Goal: Task Accomplishment & Management: Complete application form

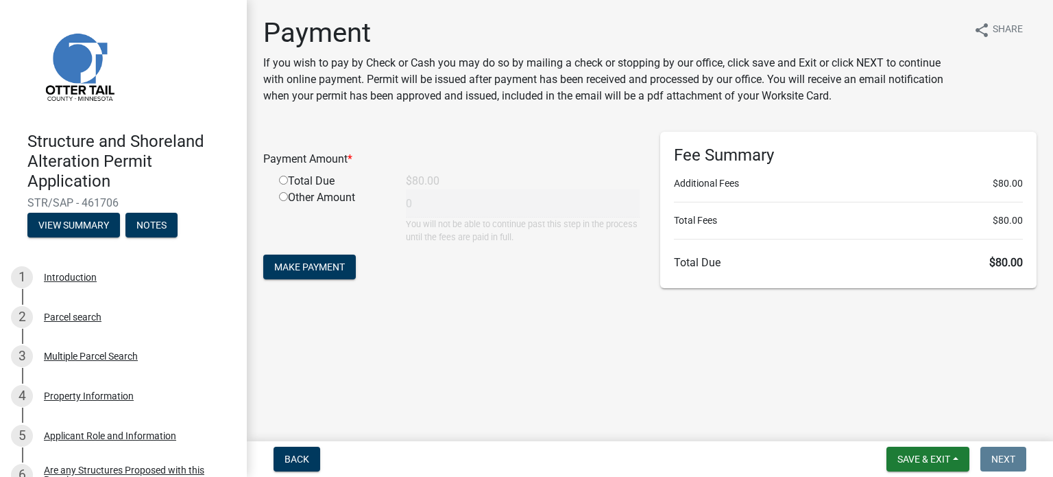
click at [288, 184] on input "radio" at bounding box center [283, 180] width 9 height 9
radio input "true"
type input "80"
click at [327, 272] on span "Make Payment" at bounding box center [309, 266] width 71 height 11
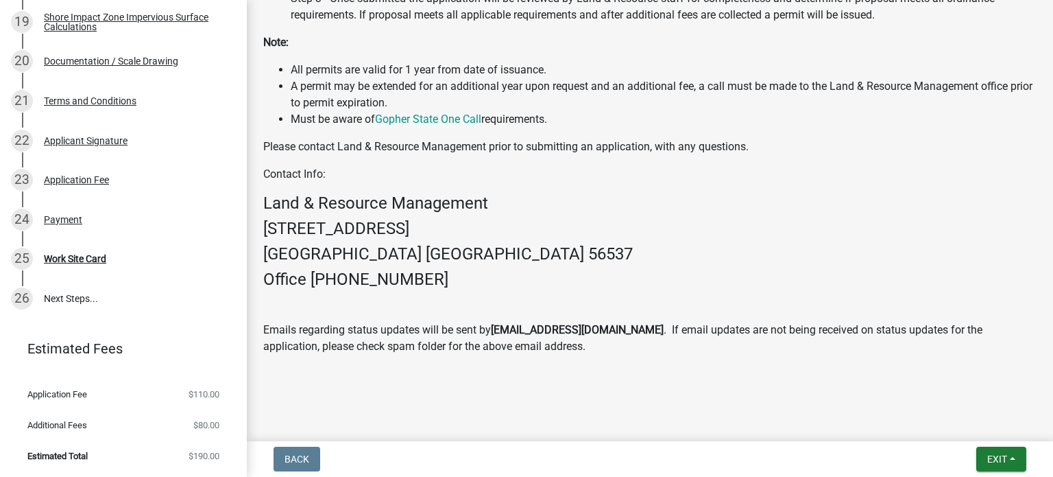
scroll to position [1207, 0]
click at [106, 263] on div "Work Site Card" at bounding box center [75, 259] width 62 height 10
click at [594, 213] on h4 "Land & Resource Management" at bounding box center [649, 203] width 773 height 20
click at [987, 458] on span "Exit" at bounding box center [997, 458] width 20 height 11
click at [921, 409] on button "Save & Exit" at bounding box center [972, 416] width 110 height 33
